Goal: Task Accomplishment & Management: Manage account settings

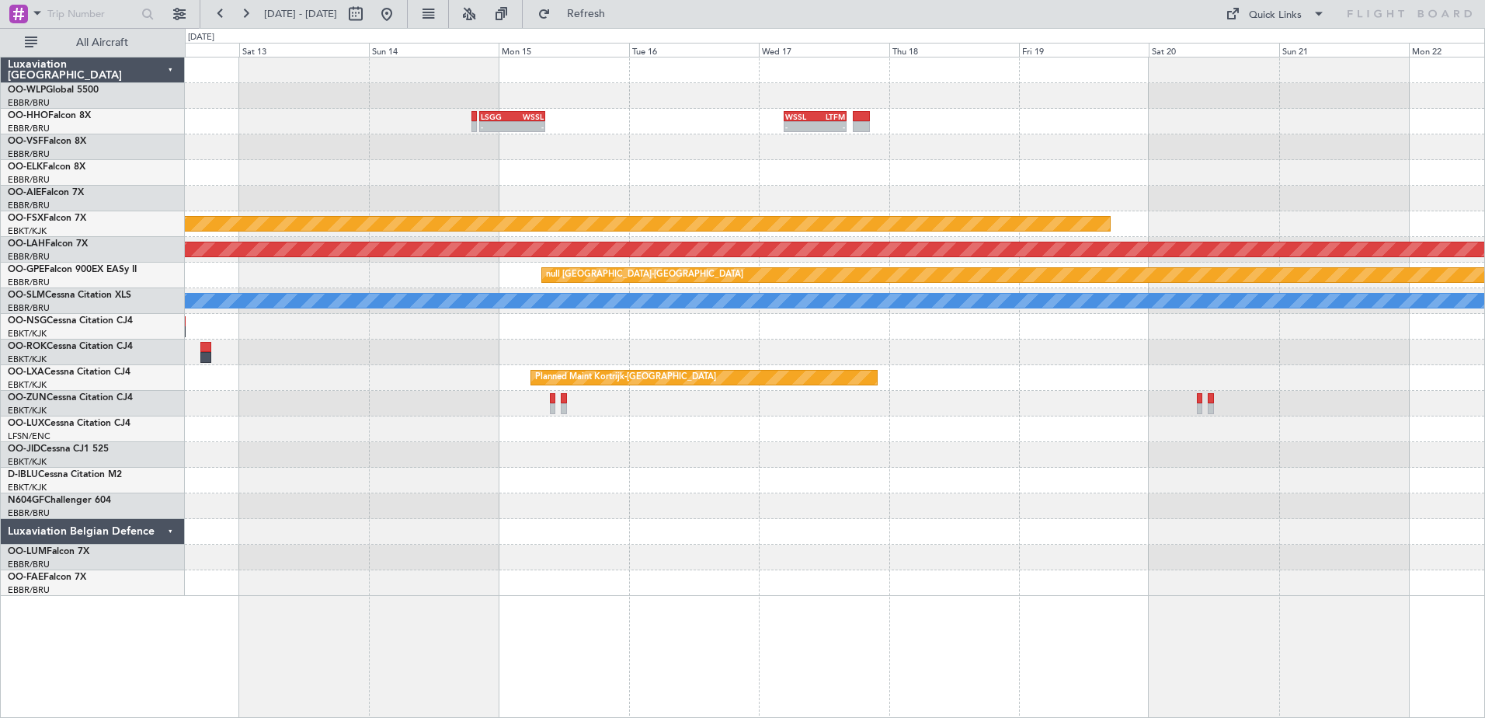
click at [590, 21] on button "Refresh" at bounding box center [577, 14] width 93 height 25
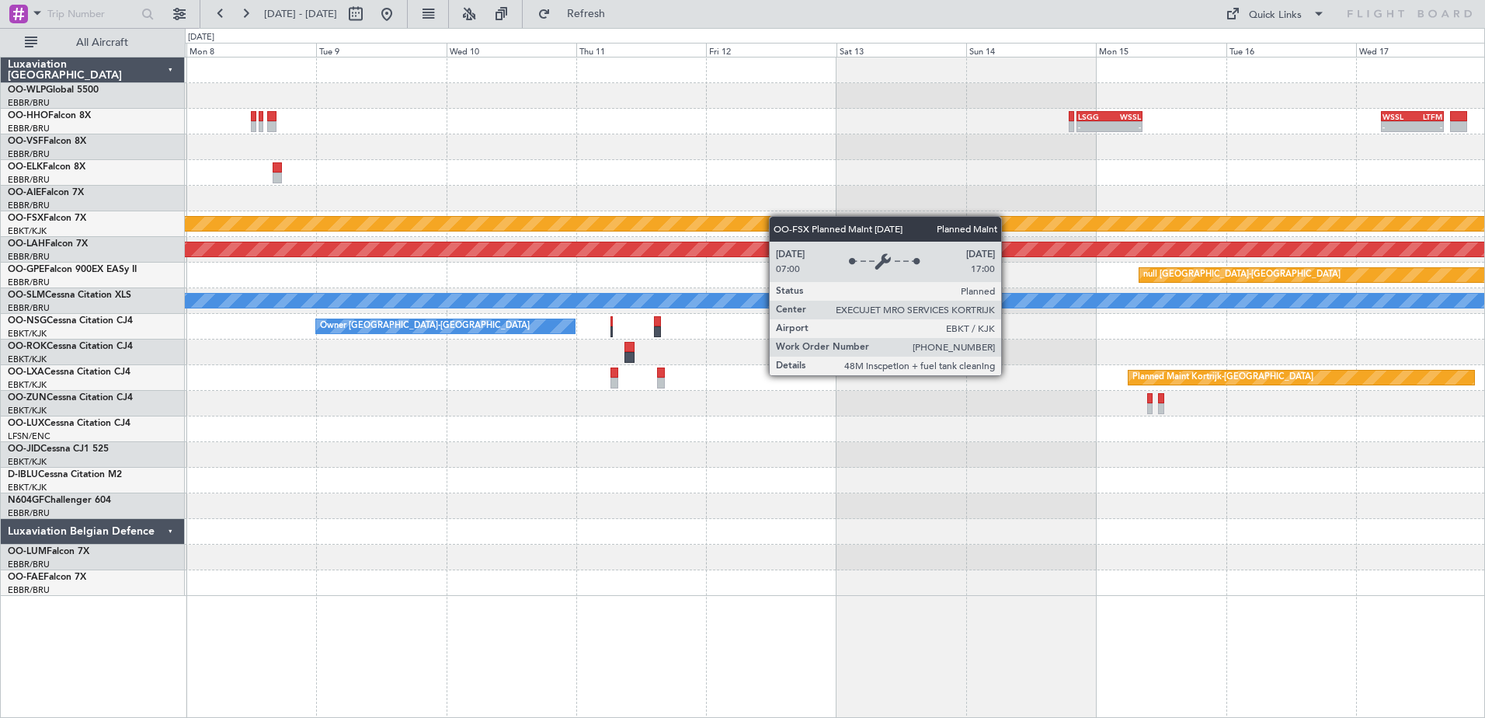
click at [837, 228] on div "- - LSGG 20:30 Z WSSL 08:40 Z - - WSSL 04:40 Z LTFM 16:15 Z Planned Maint Genev…" at bounding box center [834, 326] width 1299 height 538
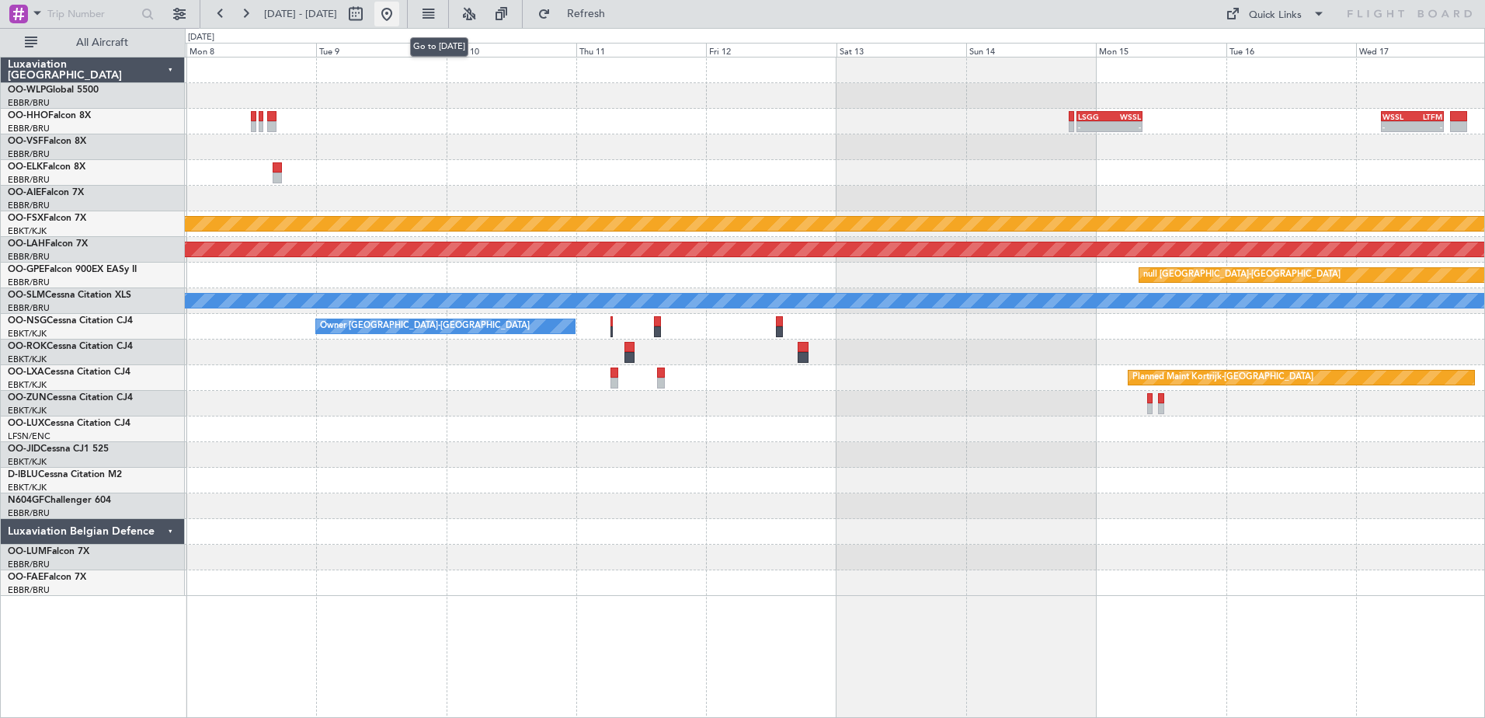
click at [399, 17] on button at bounding box center [386, 14] width 25 height 25
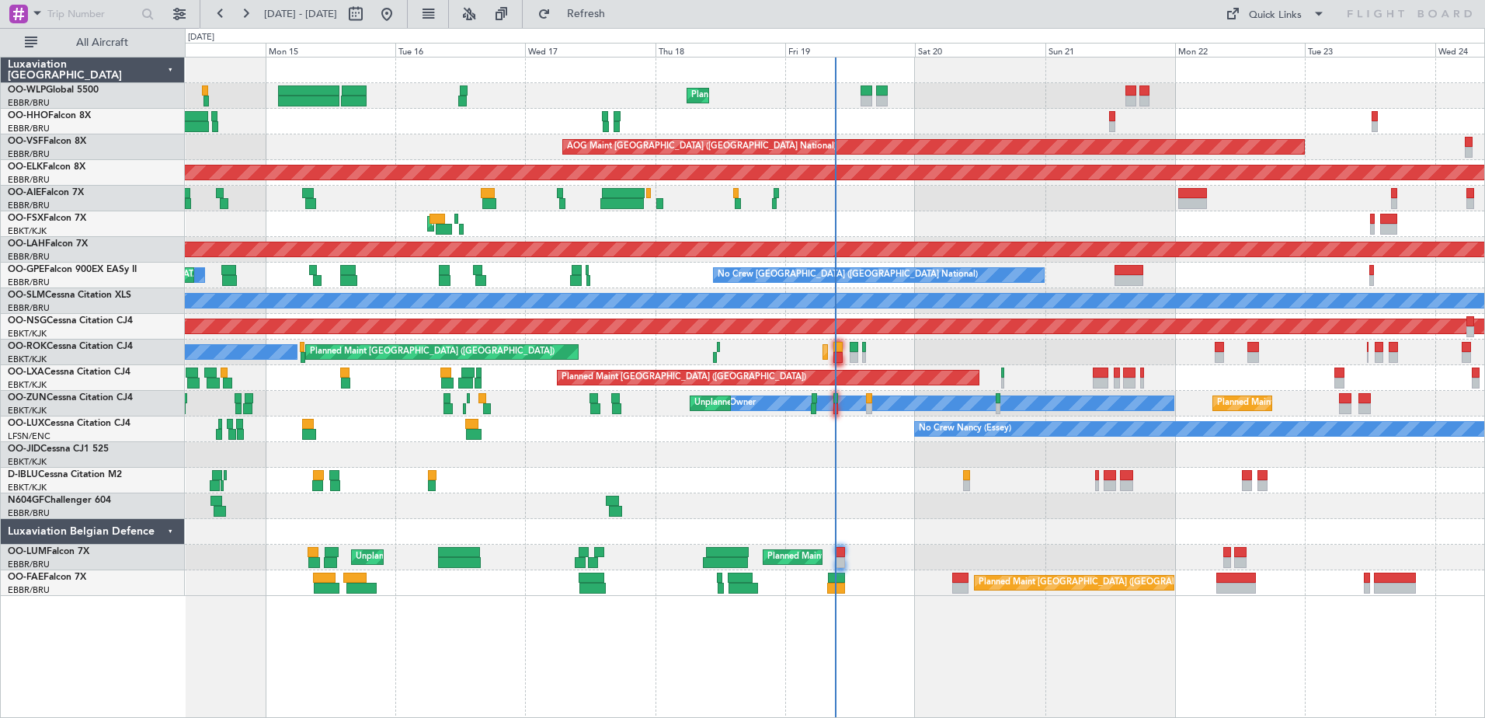
click at [257, 454] on div "Planned Maint Liege Planned Maint Geneva ([GEOGRAPHIC_DATA]) AOG Maint [GEOGRAP…" at bounding box center [834, 326] width 1299 height 538
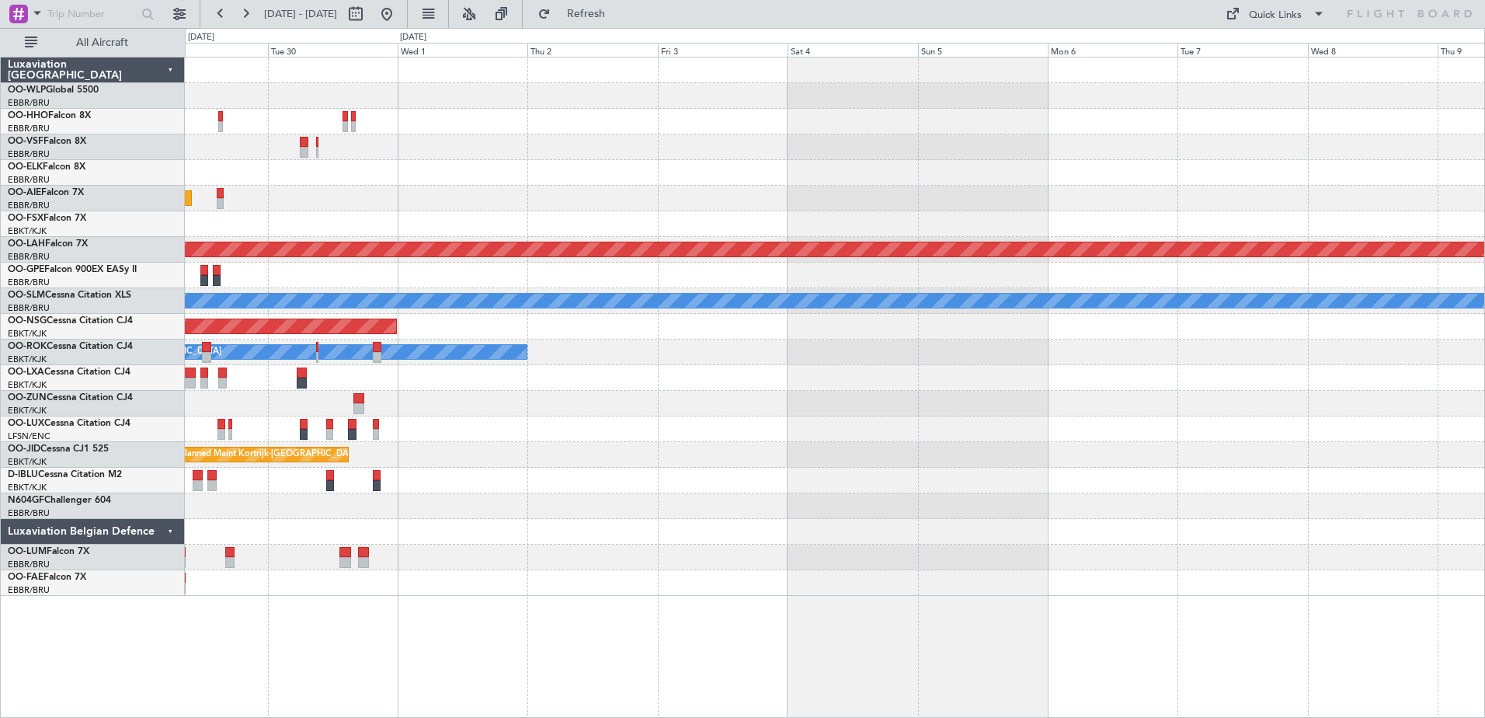
click at [103, 384] on div "Planned Maint Kortrijk-[GEOGRAPHIC_DATA] Planned Maint [GEOGRAPHIC_DATA] ([GEOG…" at bounding box center [742, 373] width 1485 height 690
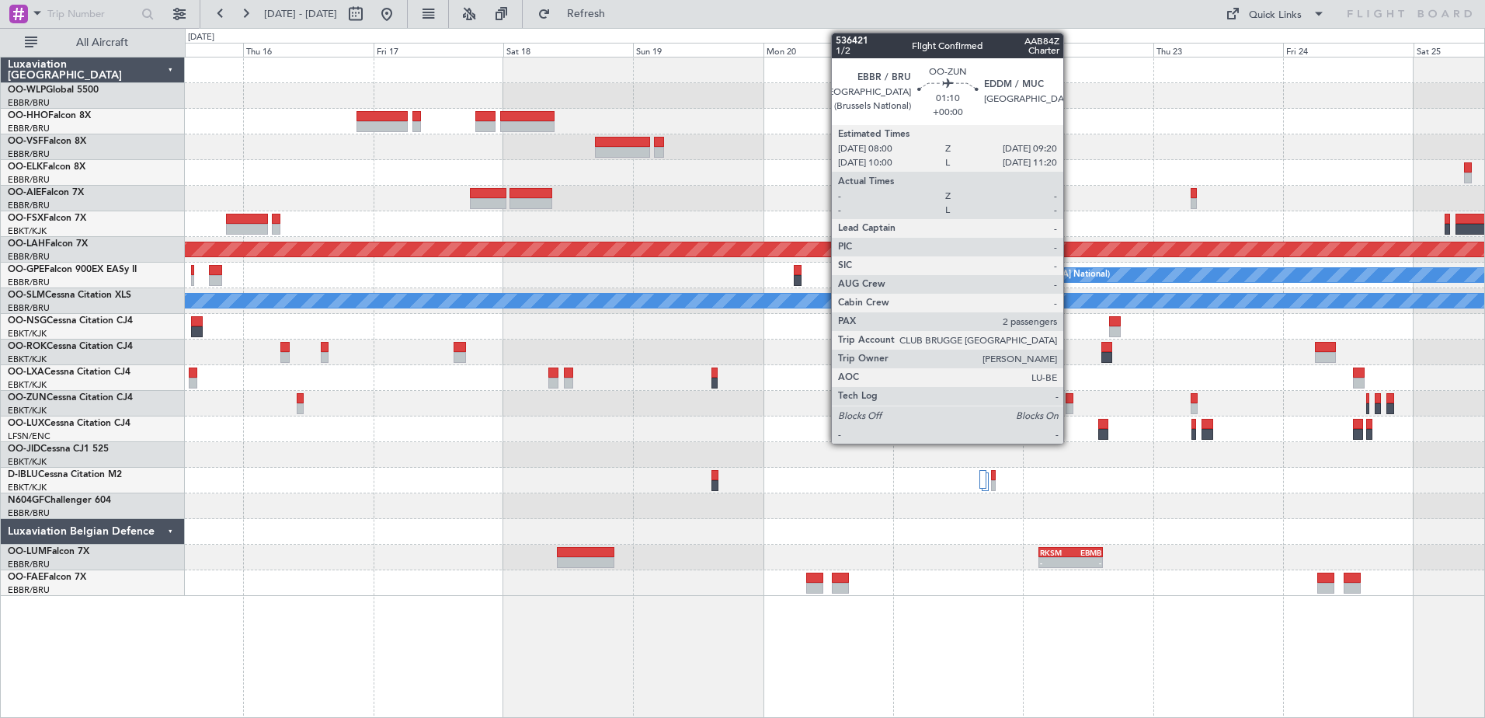
click at [1070, 405] on div at bounding box center [1070, 408] width 8 height 11
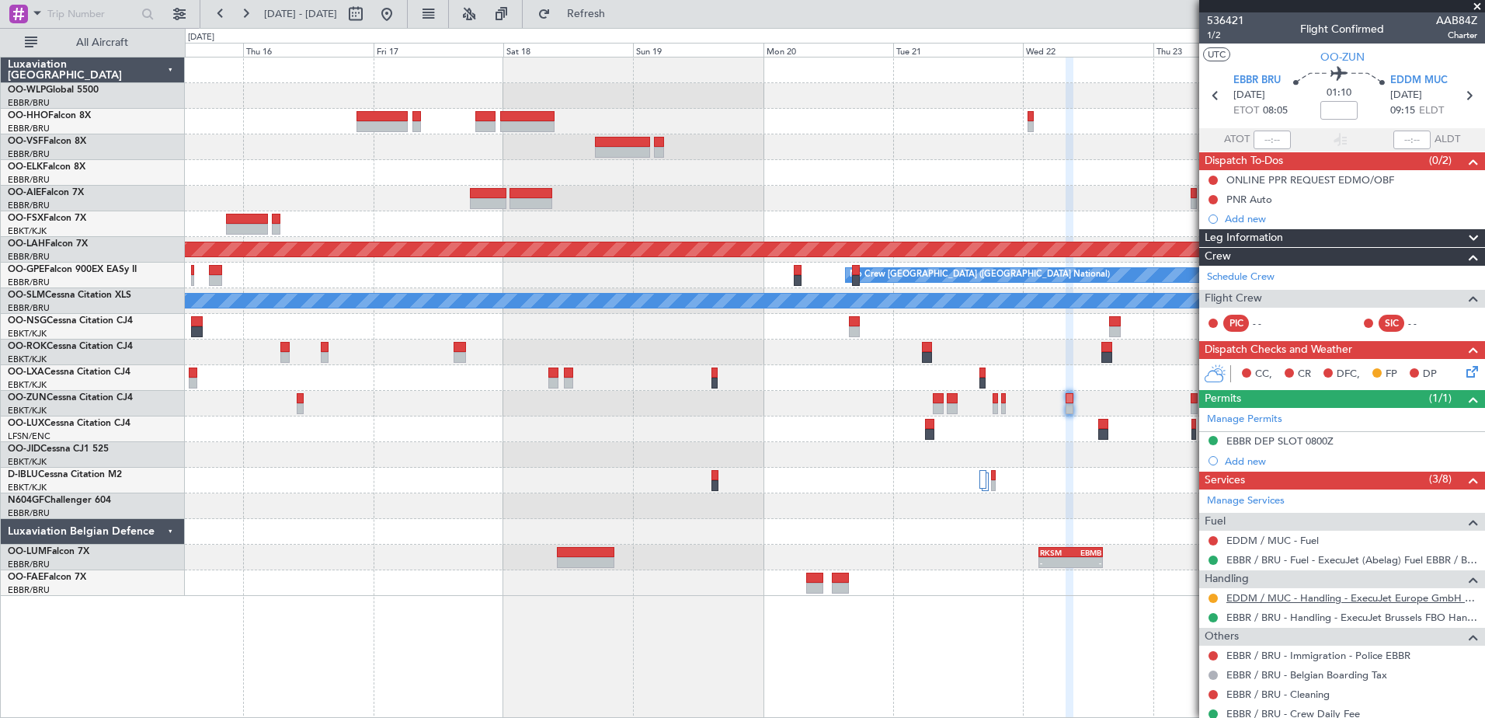
click at [1260, 597] on link "EDDM / MUC - Handling - ExecuJet Europe GmbH EDDM / MUC" at bounding box center [1351, 597] width 251 height 13
click at [624, 24] on button "Refresh" at bounding box center [577, 14] width 93 height 25
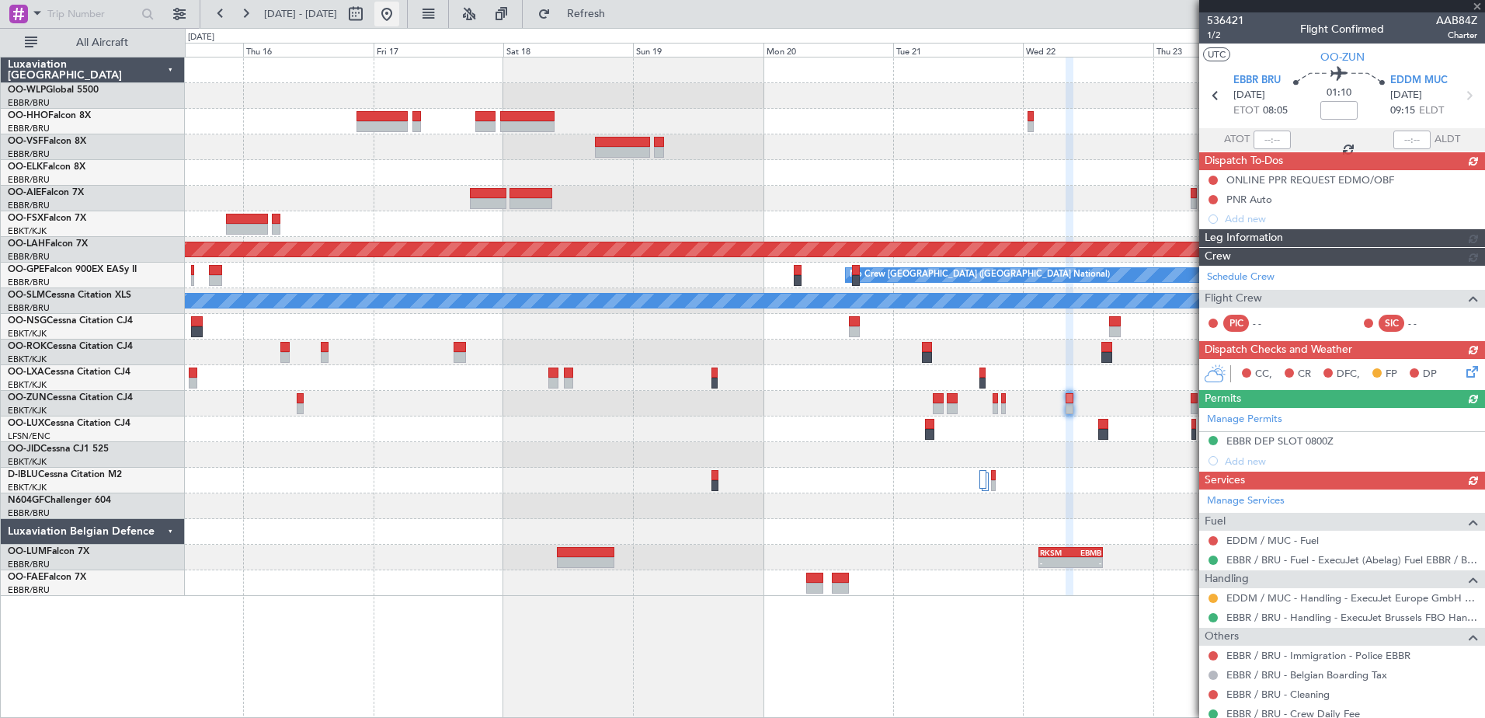
click at [399, 12] on button at bounding box center [386, 14] width 25 height 25
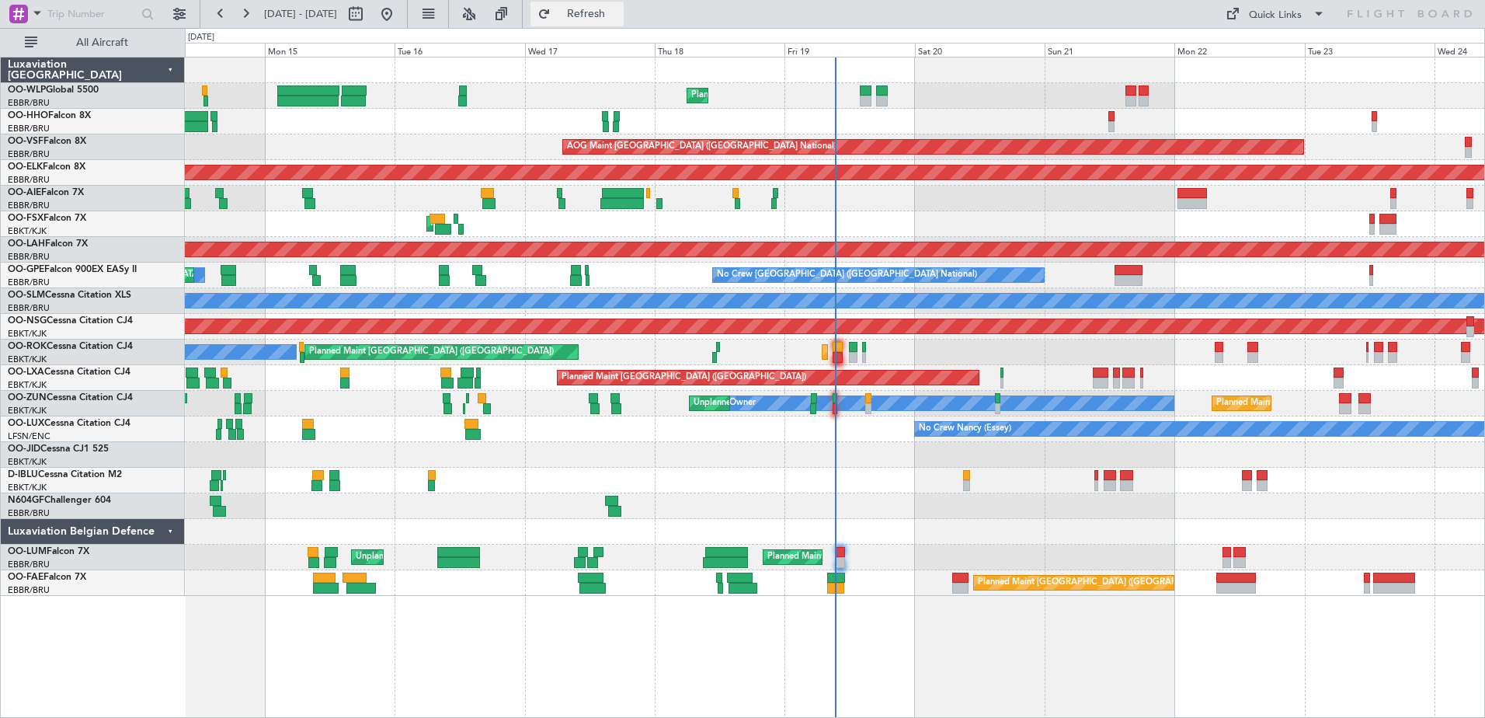
click at [619, 15] on span "Refresh" at bounding box center [586, 14] width 65 height 11
click at [619, 18] on span "Refresh" at bounding box center [586, 14] width 65 height 11
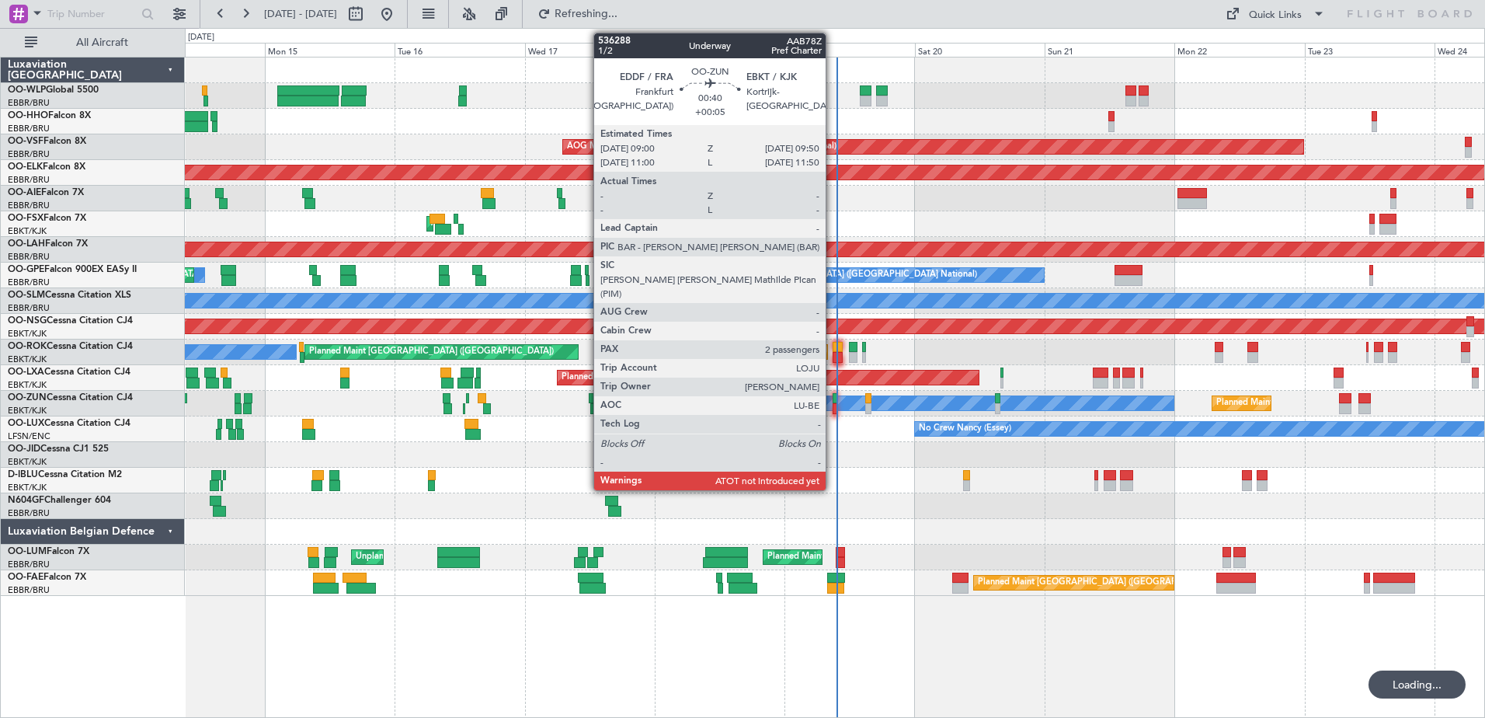
click at [833, 407] on div at bounding box center [835, 408] width 5 height 11
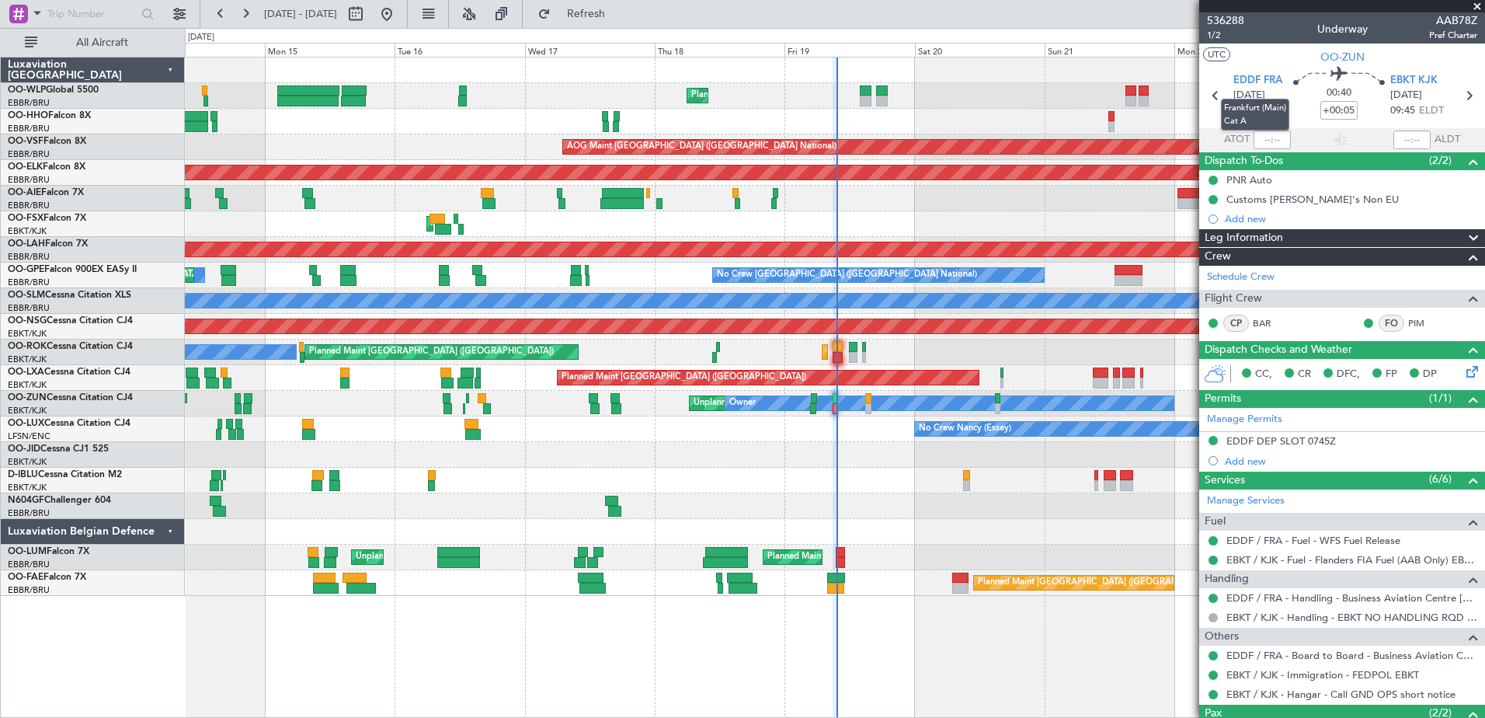
click at [1275, 139] on mat-tooltip-component "Frankfurt (Main) Cat A" at bounding box center [1255, 115] width 90 height 54
click at [1266, 140] on input "text" at bounding box center [1272, 139] width 37 height 19
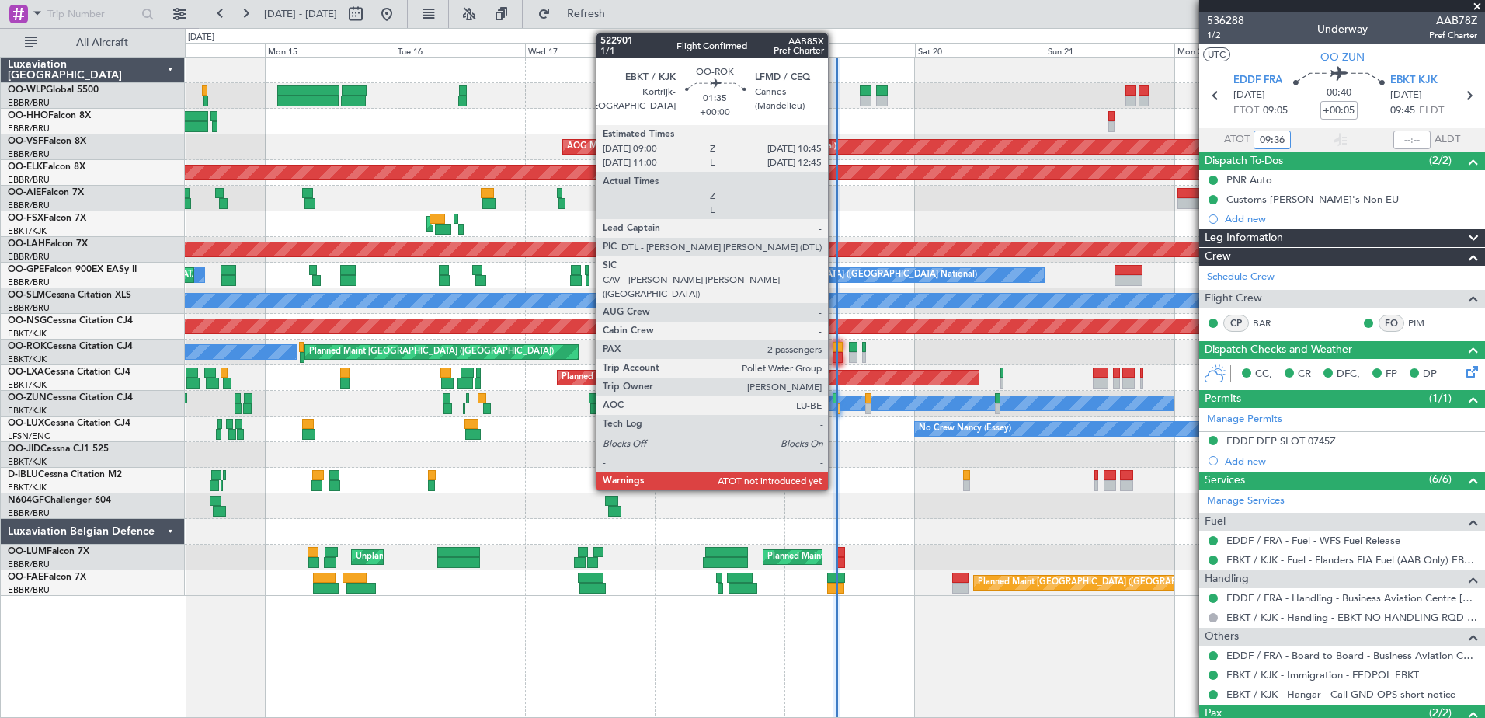
click at [835, 352] on div at bounding box center [838, 357] width 10 height 11
type input "09:36"
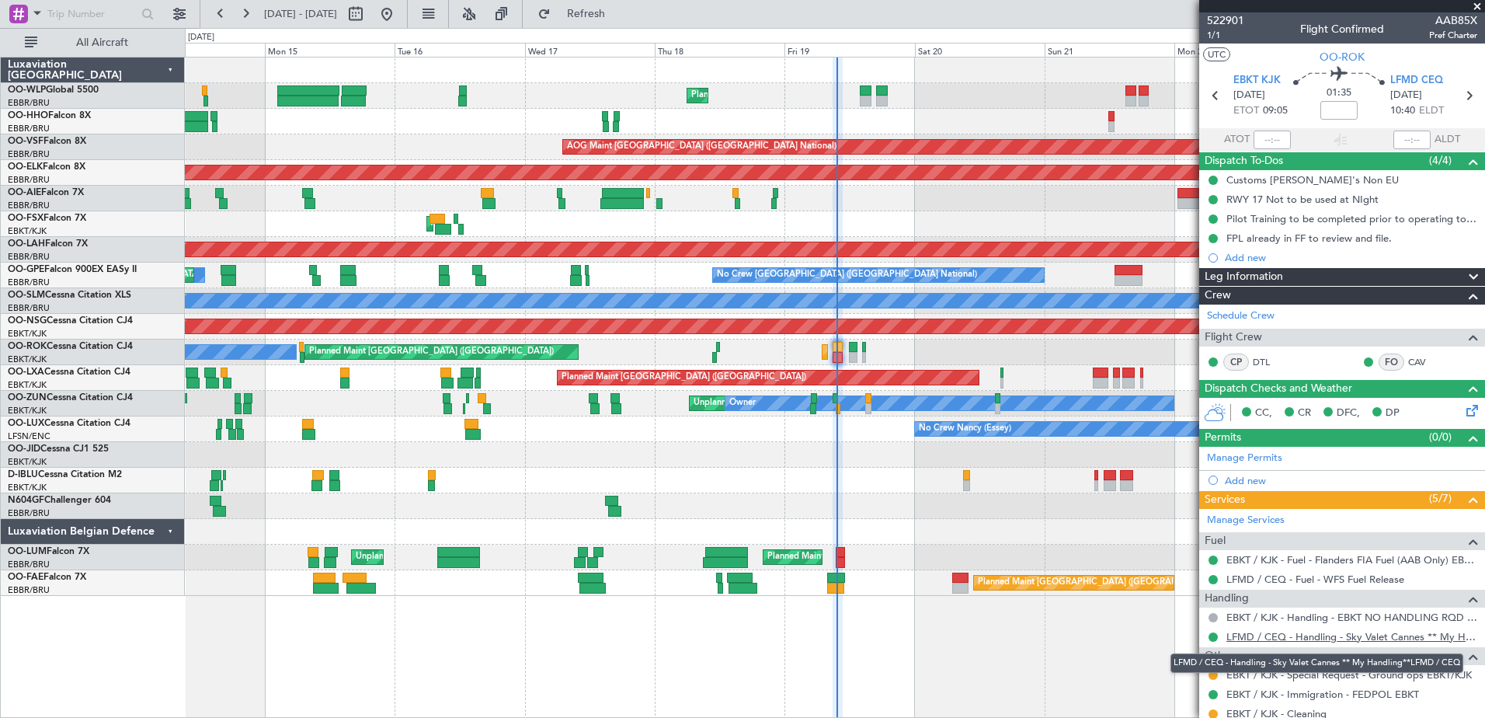
click at [1301, 634] on link "LFMD / CEQ - Handling - Sky Valet Cannes ** My Handling**LFMD / CEQ" at bounding box center [1351, 636] width 251 height 13
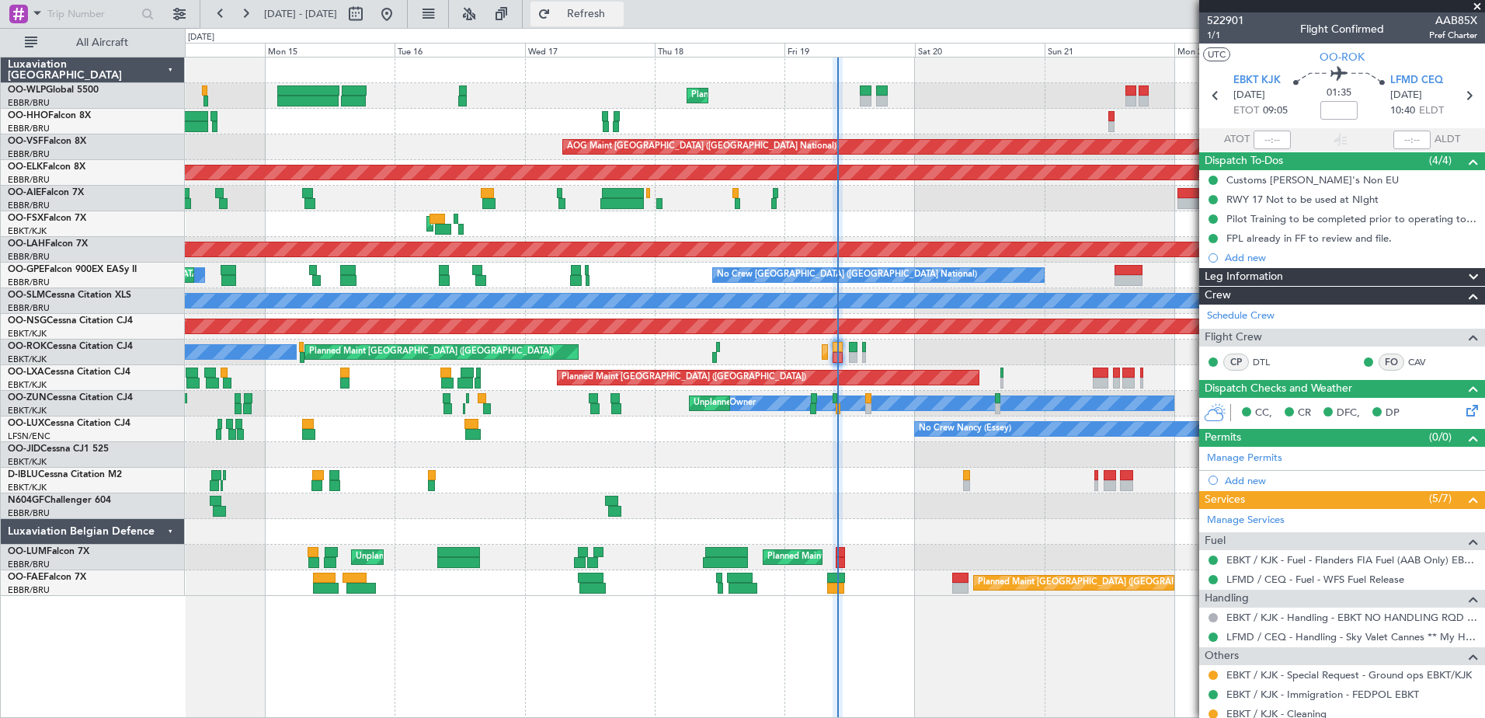
click at [615, 15] on span "Refresh" at bounding box center [586, 14] width 65 height 11
click at [1299, 635] on link "LFMD / CEQ - Handling - Sky Valet Cannes ** My Handling**LFMD / CEQ" at bounding box center [1351, 636] width 251 height 13
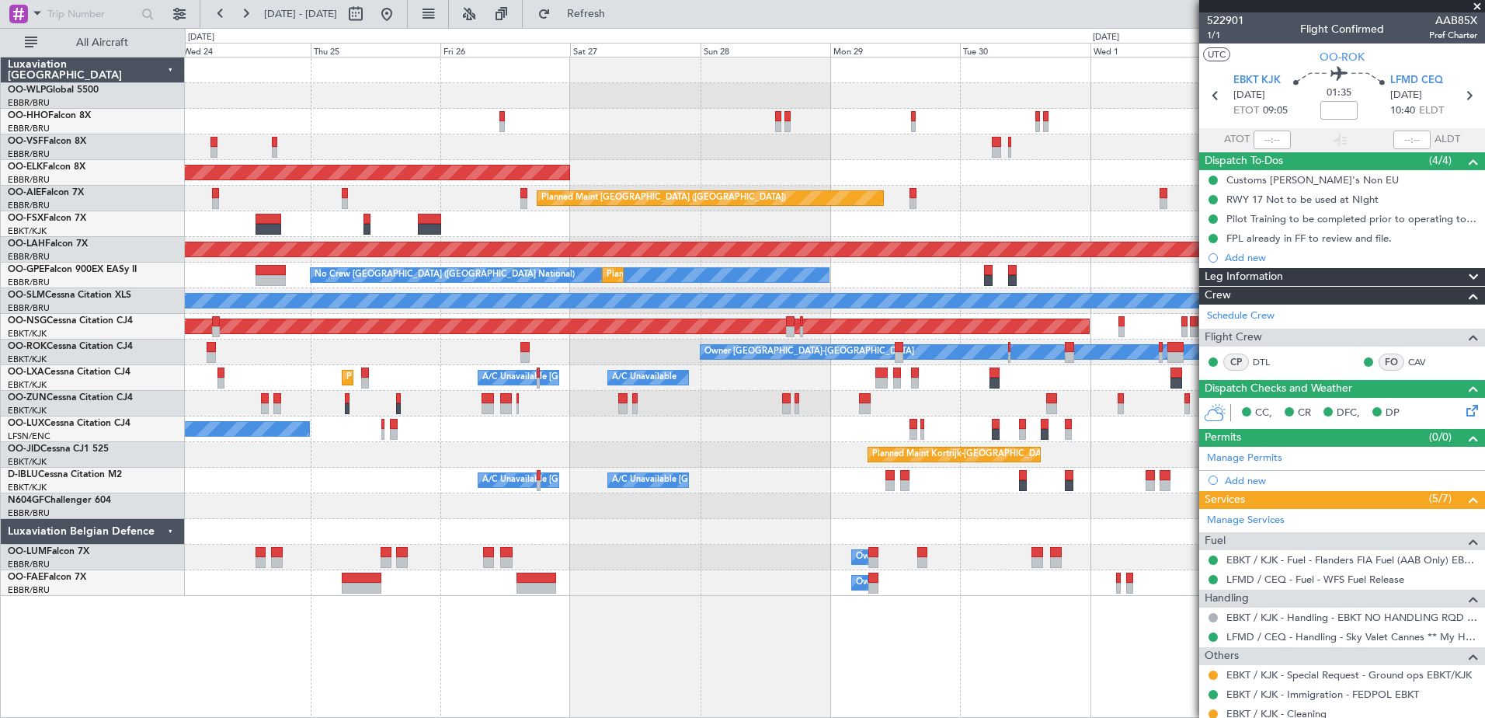
click at [718, 439] on div "No Crew Nancy (Essey)" at bounding box center [834, 429] width 1299 height 26
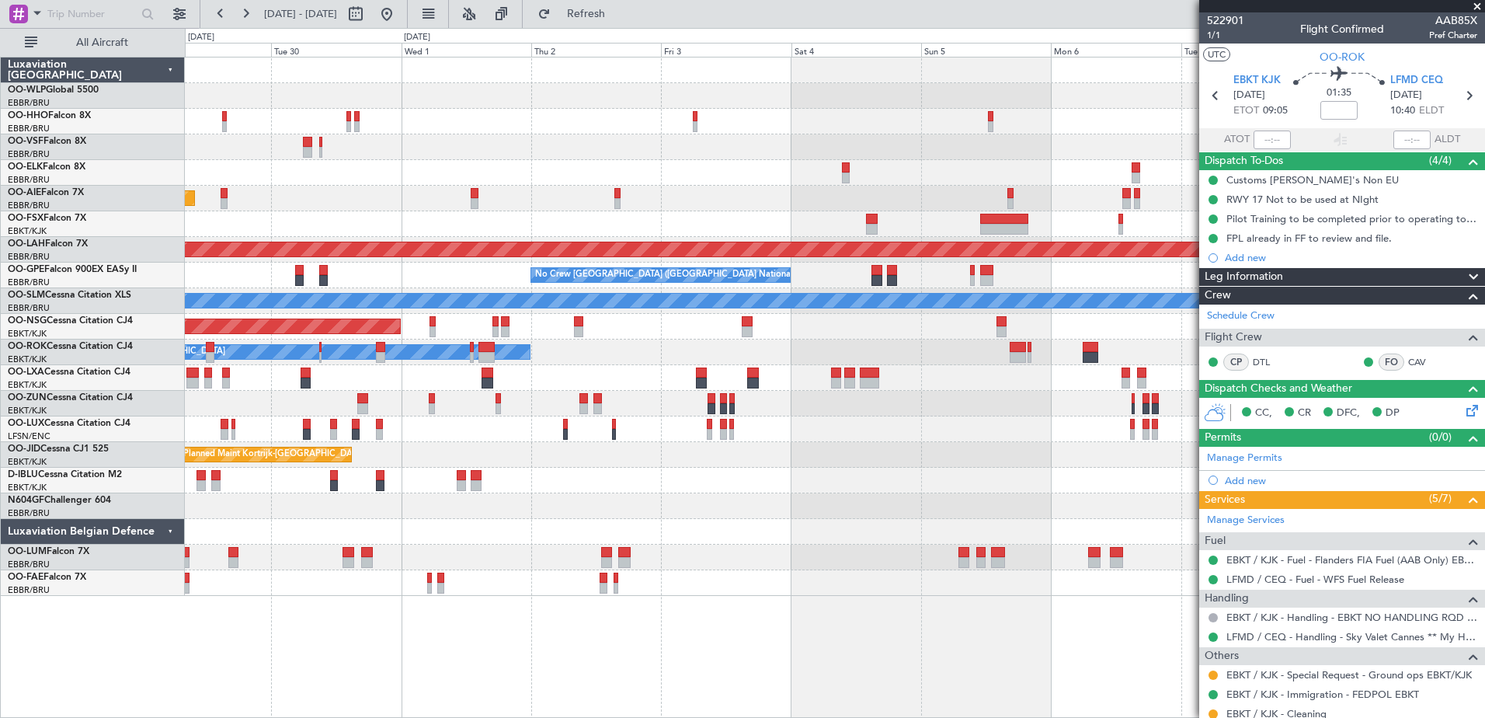
click at [186, 286] on div "No Crew [GEOGRAPHIC_DATA] ([GEOGRAPHIC_DATA] National) Planned Maint [GEOGRAPHI…" at bounding box center [834, 276] width 1299 height 26
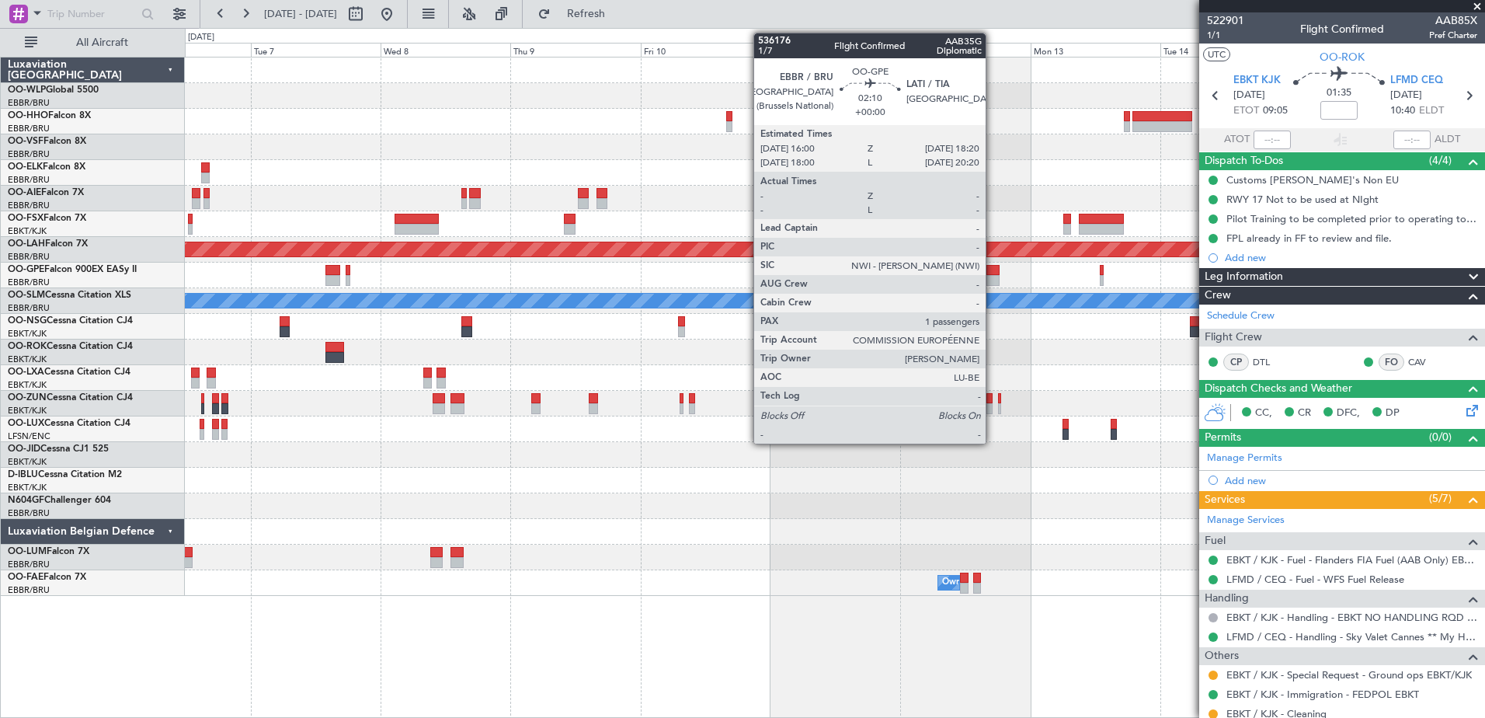
click at [993, 273] on div at bounding box center [992, 270] width 13 height 11
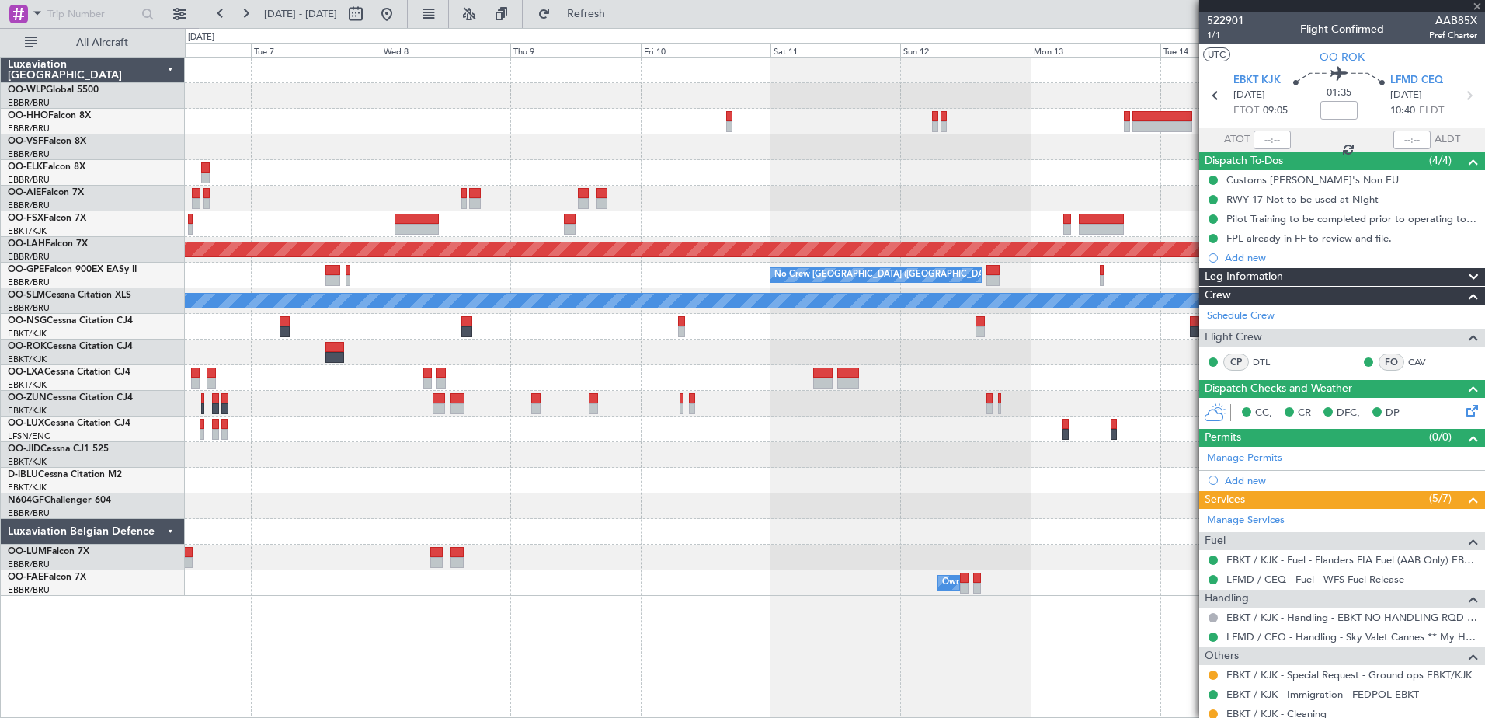
type input "1"
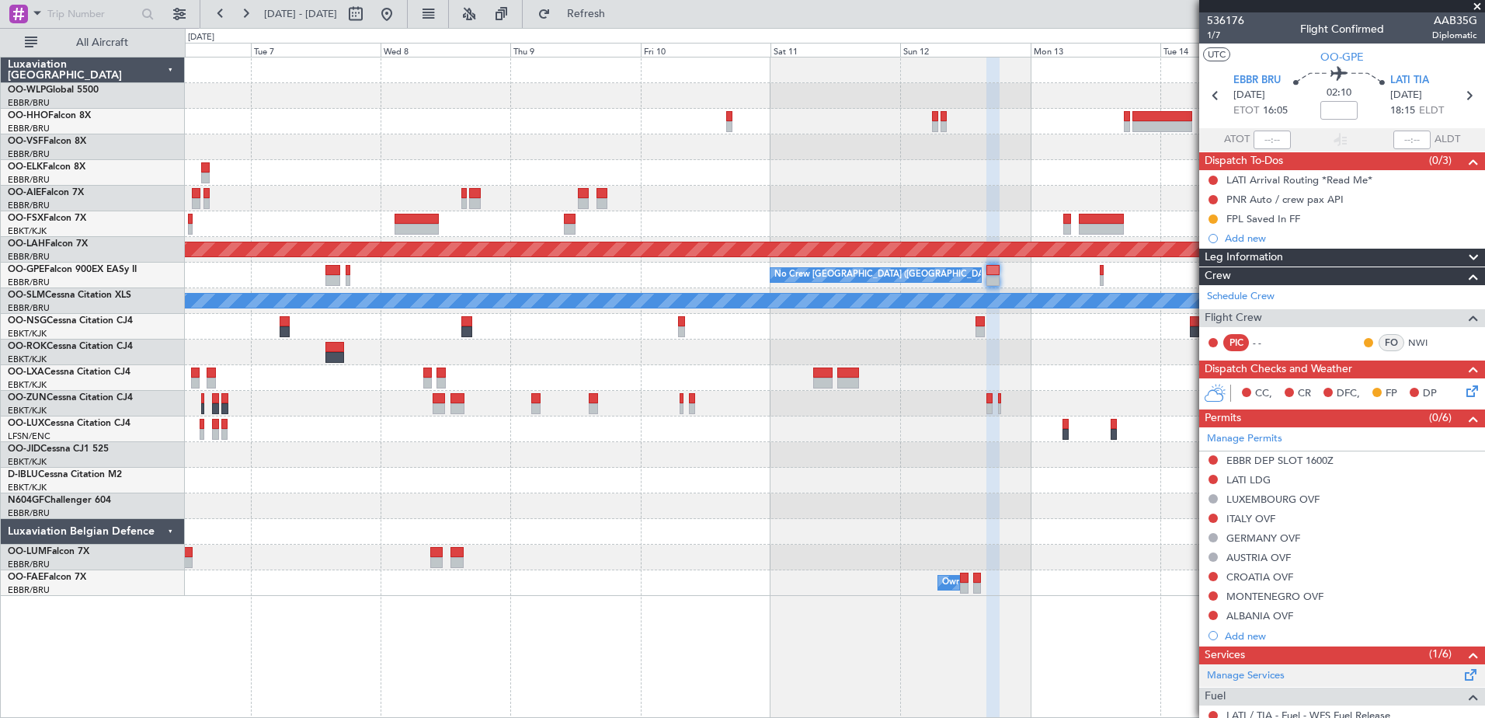
scroll to position [220, 0]
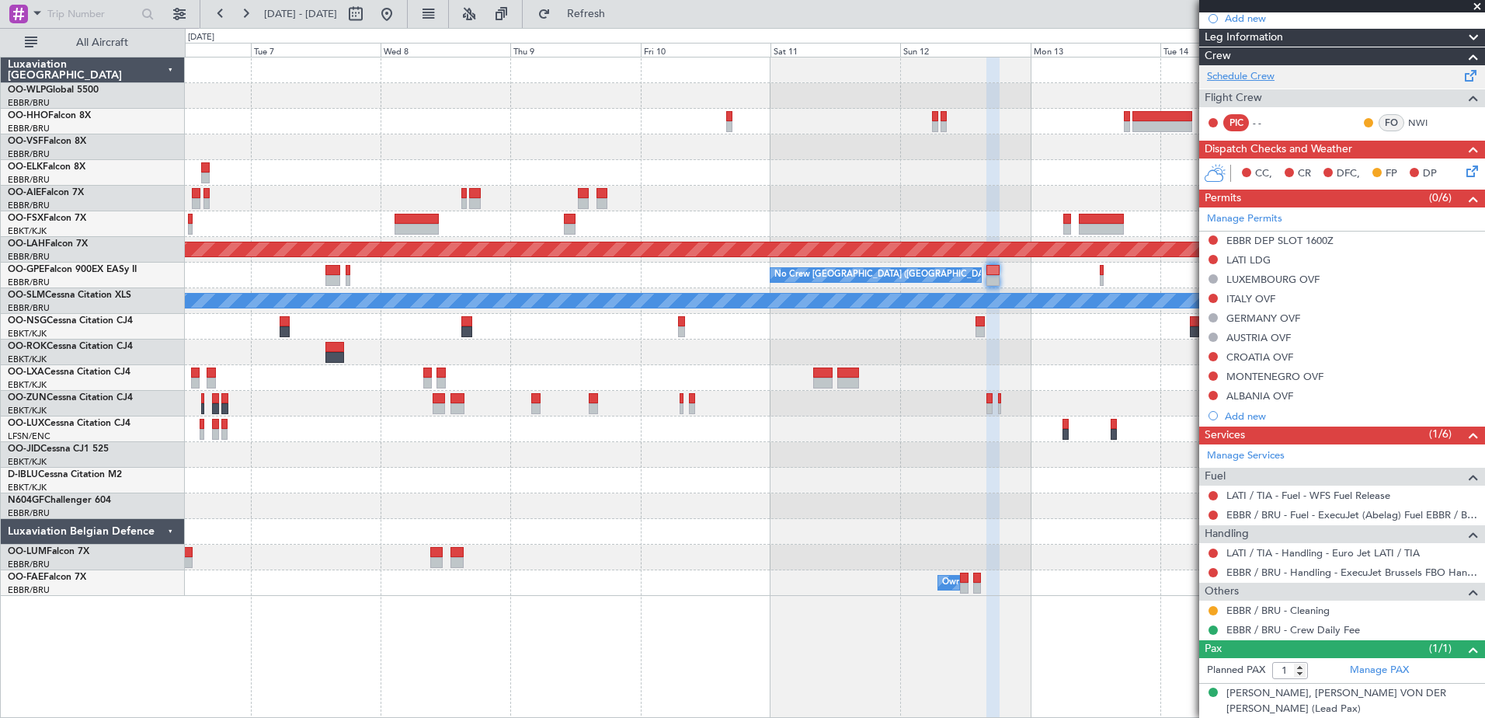
click at [1251, 75] on link "Schedule Crew" at bounding box center [1241, 77] width 68 height 16
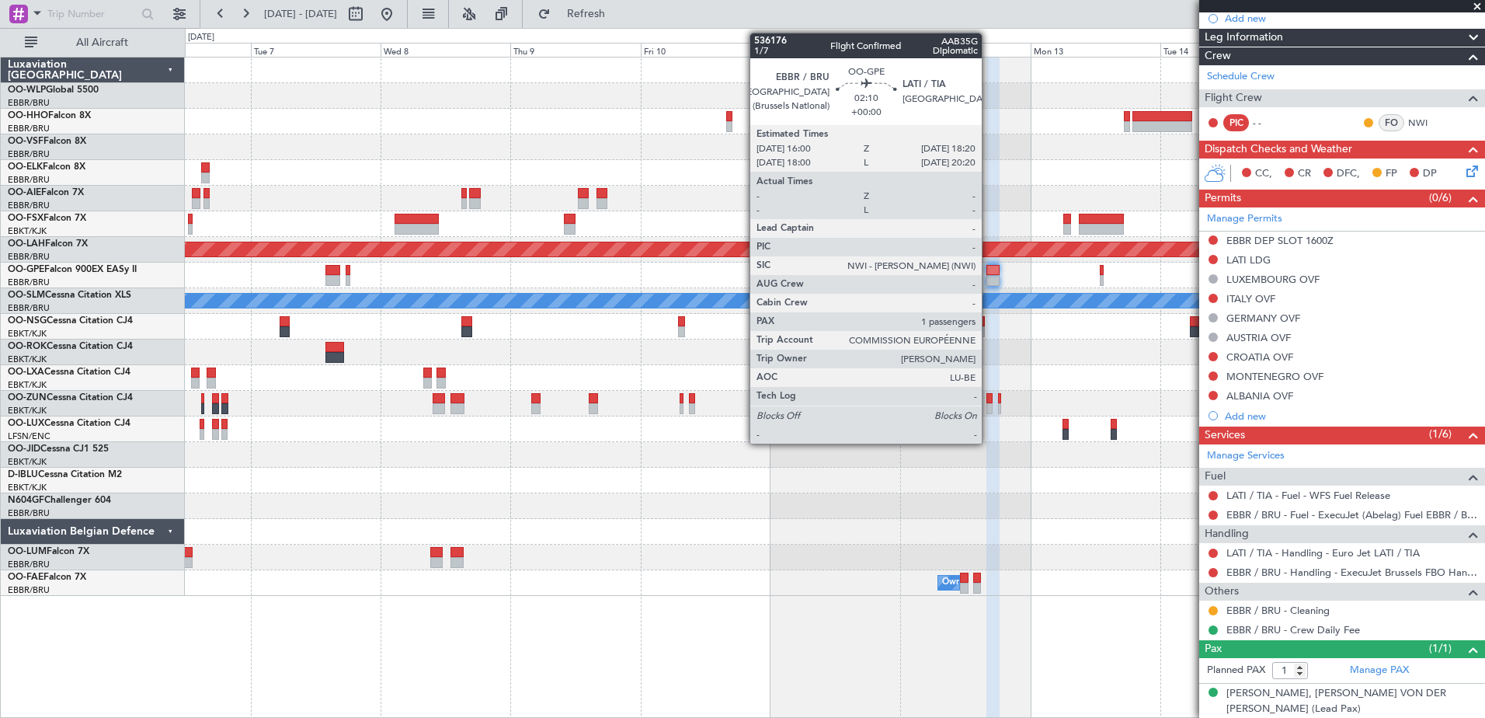
click at [989, 274] on div at bounding box center [992, 270] width 13 height 11
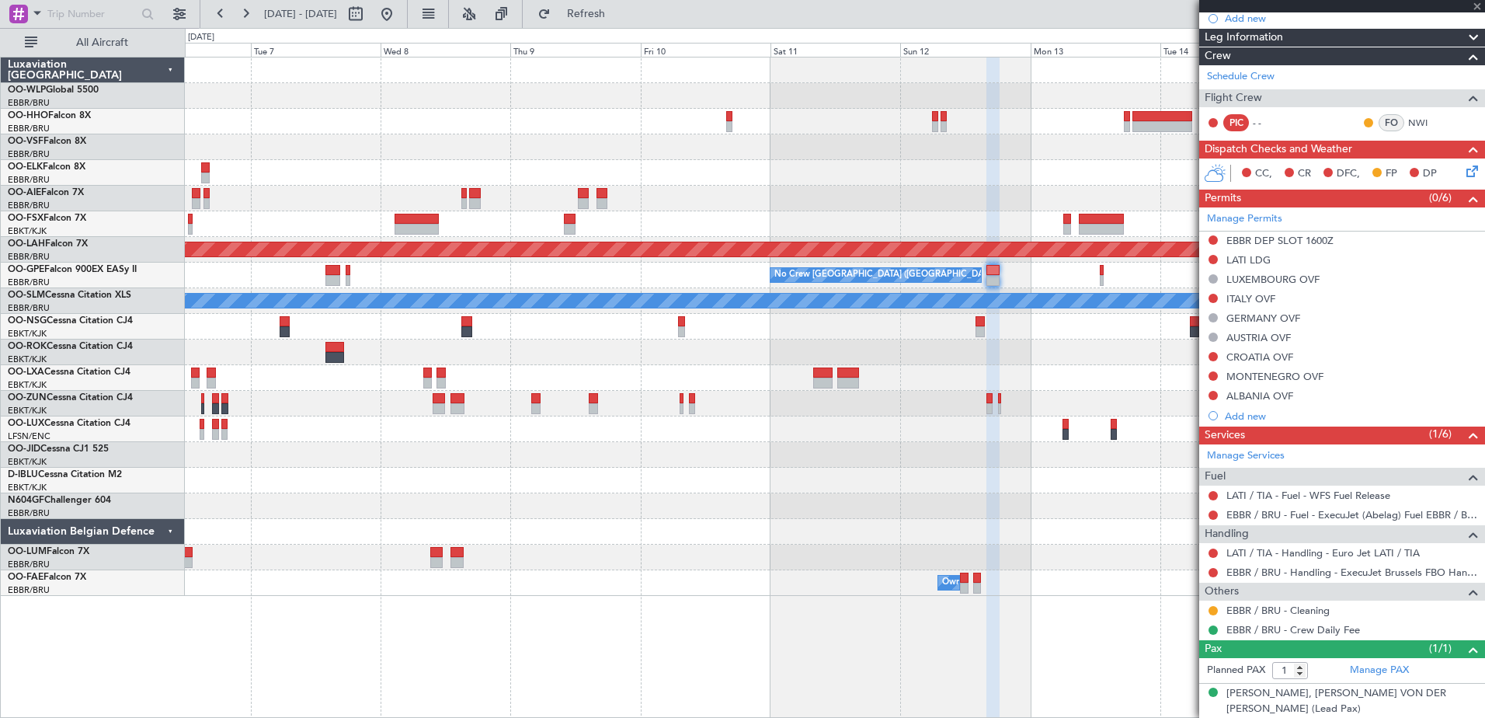
scroll to position [0, 0]
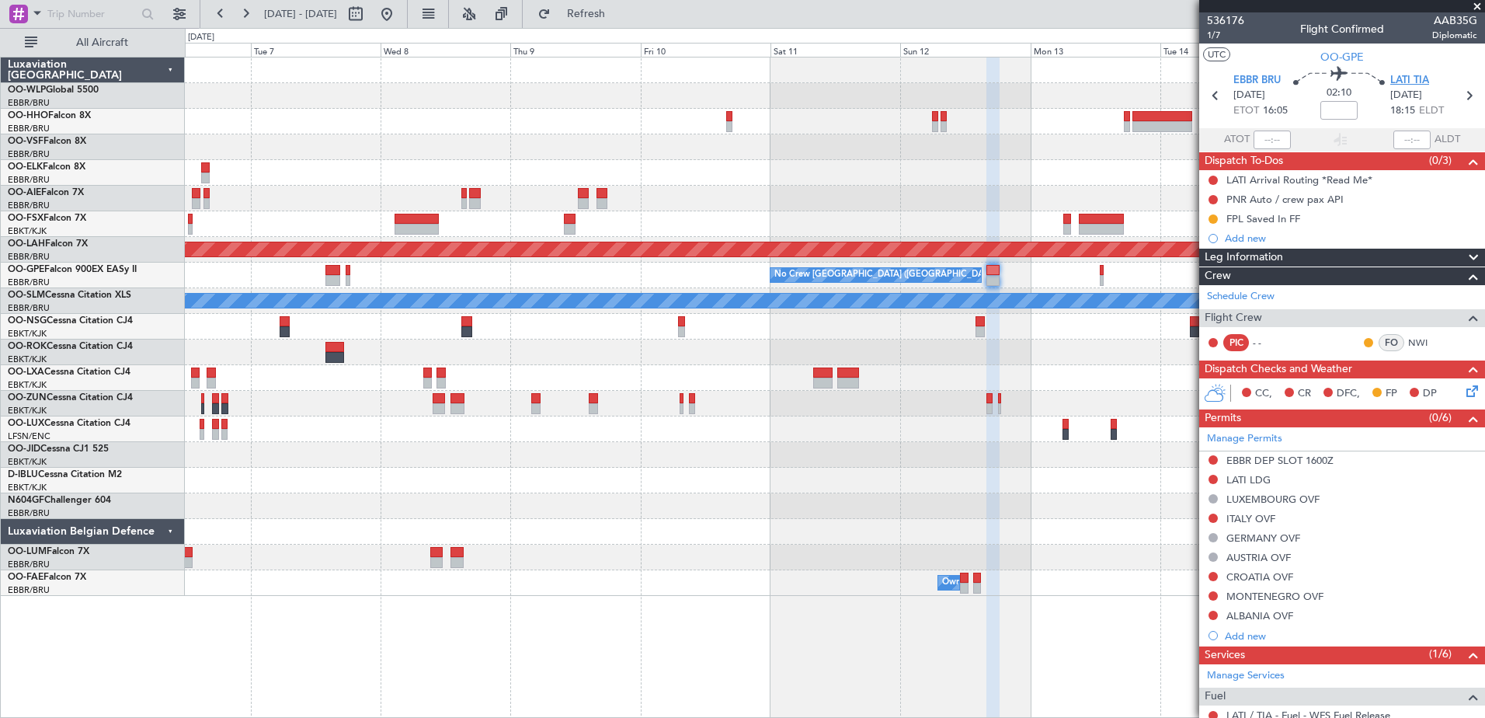
click at [1402, 76] on span "LATI TIA" at bounding box center [1409, 81] width 39 height 16
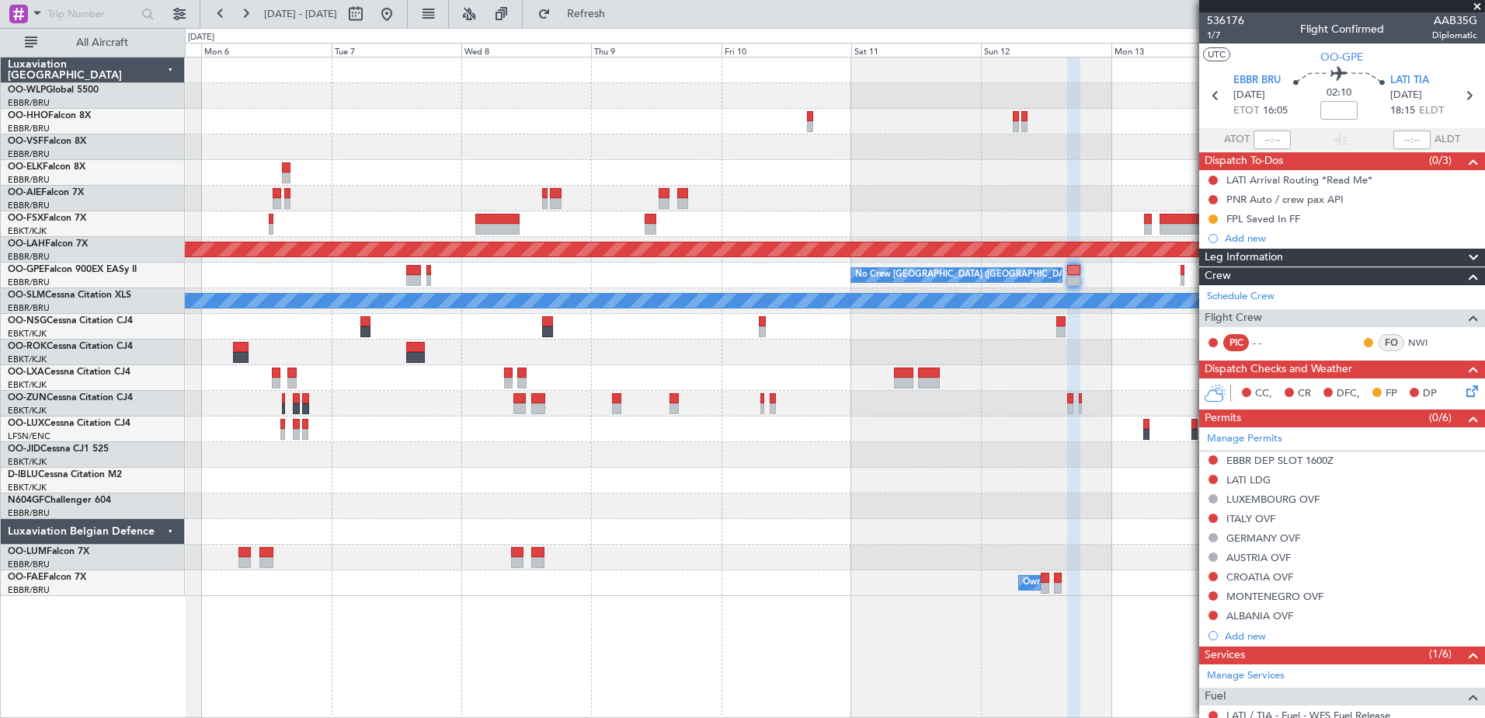
click at [870, 472] on div at bounding box center [834, 481] width 1299 height 26
click at [624, 23] on button "Refresh" at bounding box center [577, 14] width 93 height 25
click at [339, 141] on div at bounding box center [834, 147] width 1299 height 26
click at [619, 16] on span "Refresh" at bounding box center [586, 14] width 65 height 11
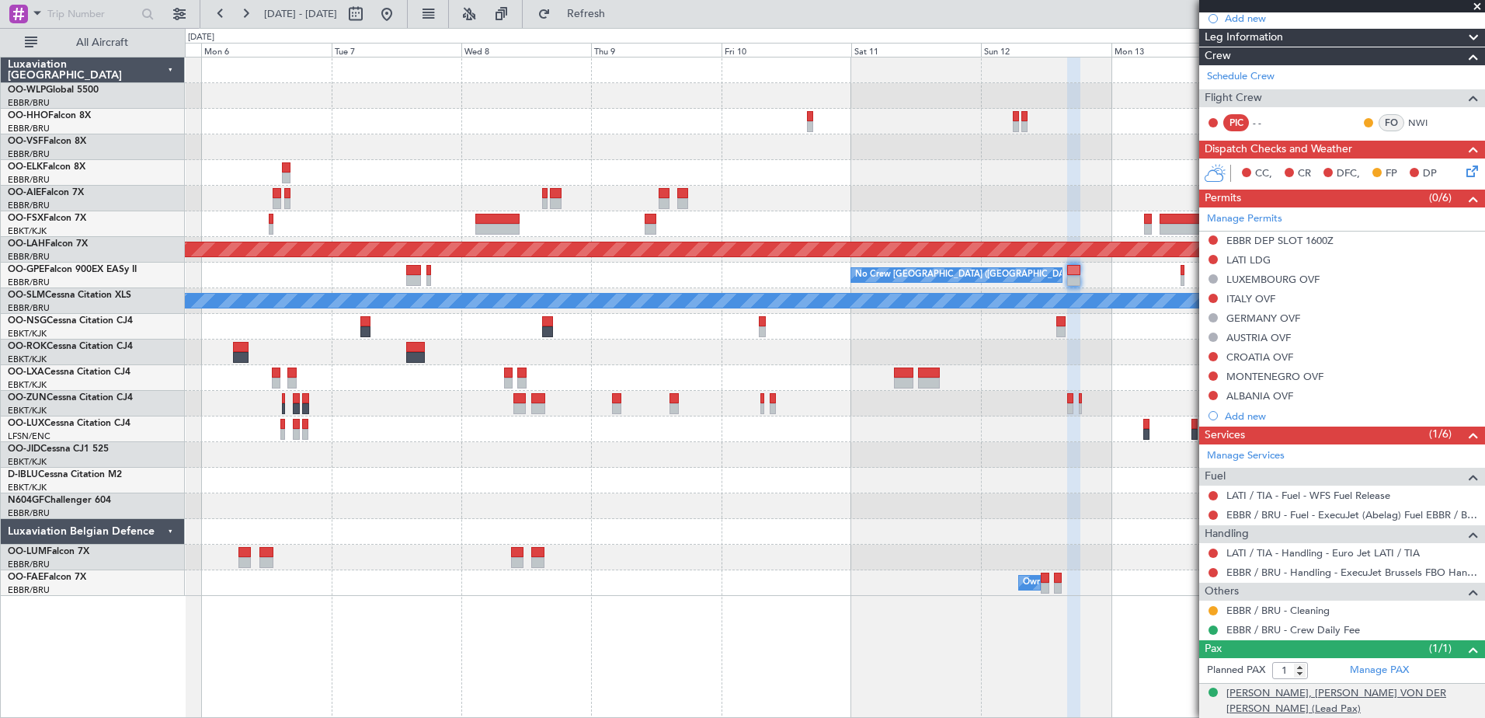
drag, startPoint x: 1226, startPoint y: 694, endPoint x: 1372, endPoint y: 688, distance: 146.2
click at [1369, 688] on div "[PERSON_NAME], [PERSON_NAME] VON DER [PERSON_NAME] (Lead Pax)" at bounding box center [1351, 701] width 251 height 30
